Goal: Communication & Community: Ask a question

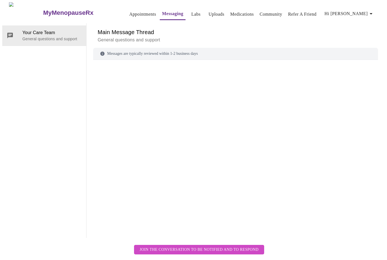
scroll to position [21, 0]
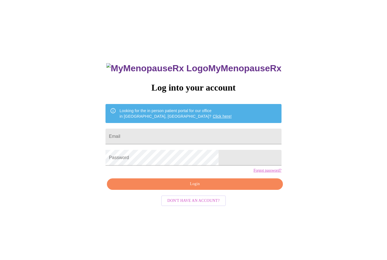
scroll to position [6, 0]
